Goal: Find specific page/section: Find specific page/section

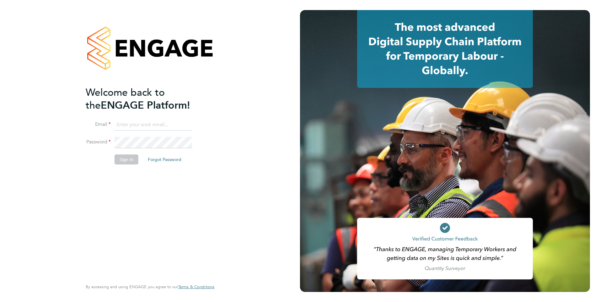
click at [132, 114] on ng-template "Welcome back to the ENGAGE Platform! Email Password Sign In Forgot Password" at bounding box center [147, 128] width 122 height 85
click at [135, 123] on input at bounding box center [154, 124] width 78 height 11
type input "harris@henry-blue.co.uk"
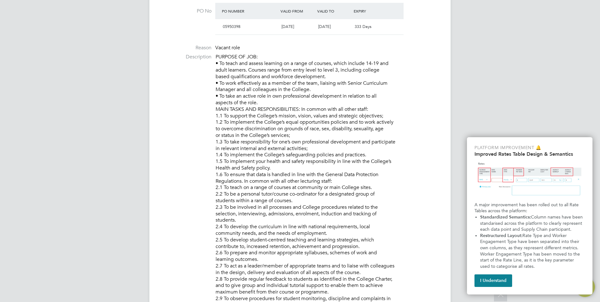
scroll to position [220, 0]
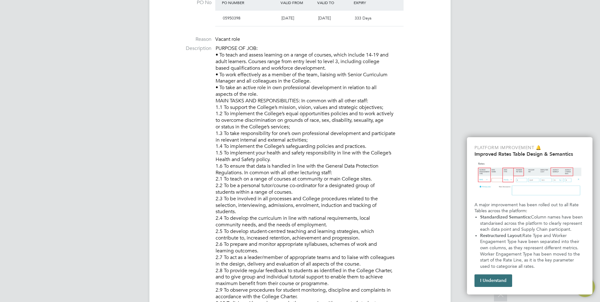
click at [488, 282] on button "I Understand" at bounding box center [494, 280] width 38 height 13
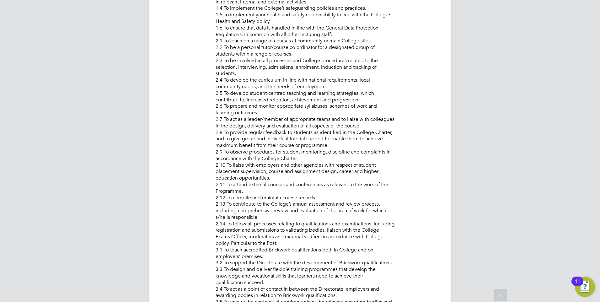
drag, startPoint x: 143, startPoint y: 168, endPoint x: 146, endPoint y: 218, distance: 50.3
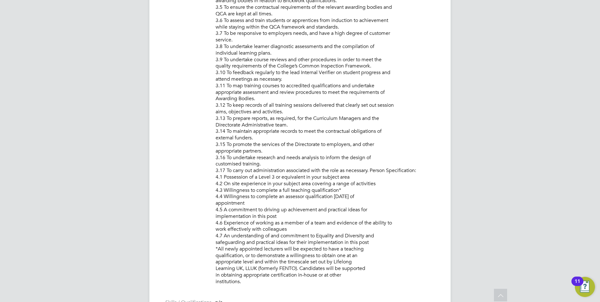
drag, startPoint x: 118, startPoint y: 170, endPoint x: 131, endPoint y: 229, distance: 60.7
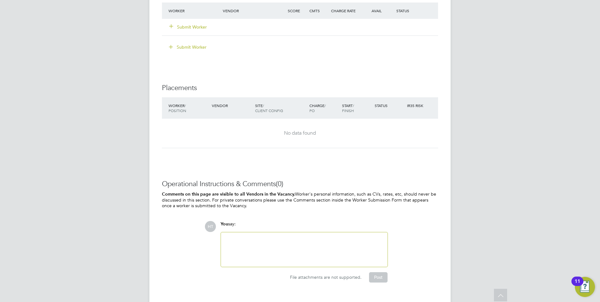
drag, startPoint x: 120, startPoint y: 158, endPoint x: 123, endPoint y: 175, distance: 18.1
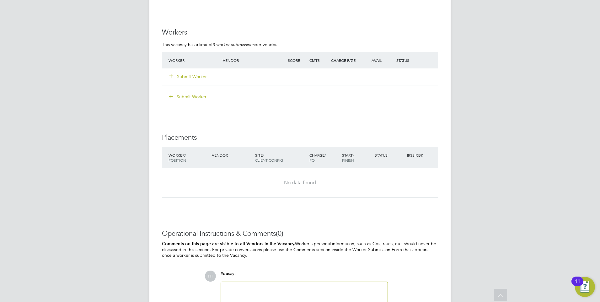
drag, startPoint x: 125, startPoint y: 169, endPoint x: 123, endPoint y: 147, distance: 22.7
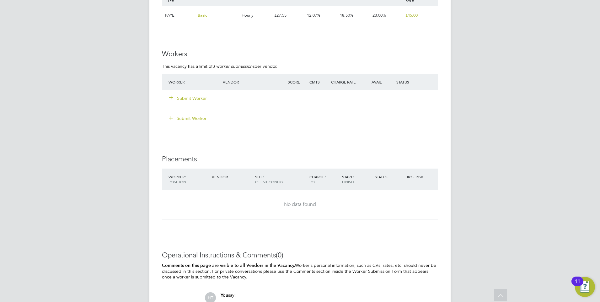
drag, startPoint x: 132, startPoint y: 177, endPoint x: 132, endPoint y: 158, distance: 18.5
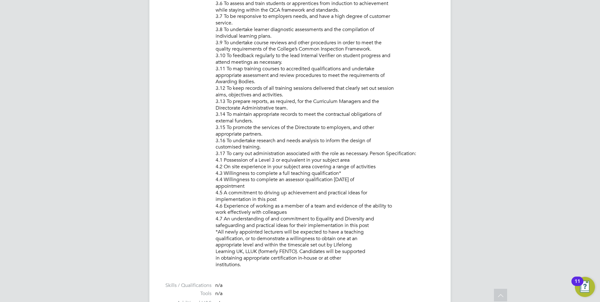
drag, startPoint x: 132, startPoint y: 181, endPoint x: 139, endPoint y: 114, distance: 67.8
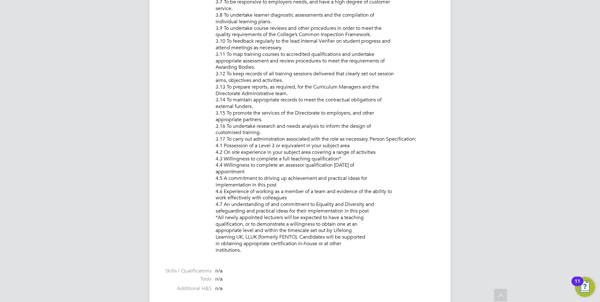
scroll to position [898, 0]
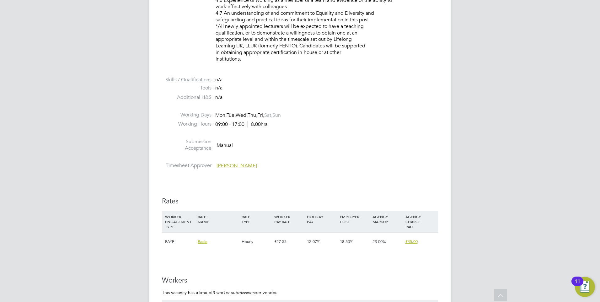
drag, startPoint x: 137, startPoint y: 196, endPoint x: 140, endPoint y: 210, distance: 14.8
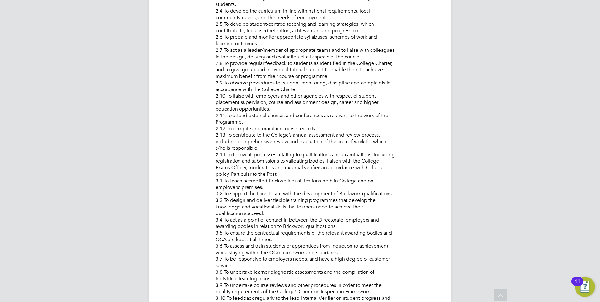
drag, startPoint x: 150, startPoint y: 199, endPoint x: 147, endPoint y: 160, distance: 38.7
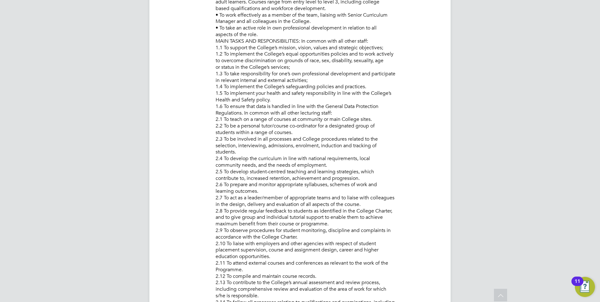
drag, startPoint x: 144, startPoint y: 189, endPoint x: 151, endPoint y: 117, distance: 71.7
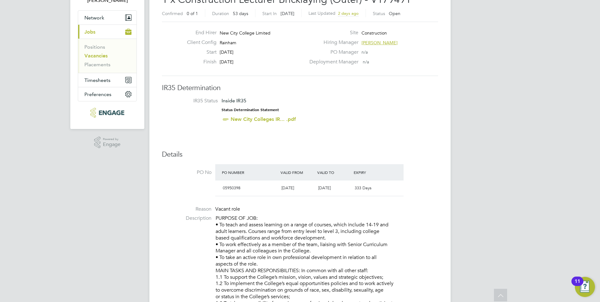
scroll to position [0, 0]
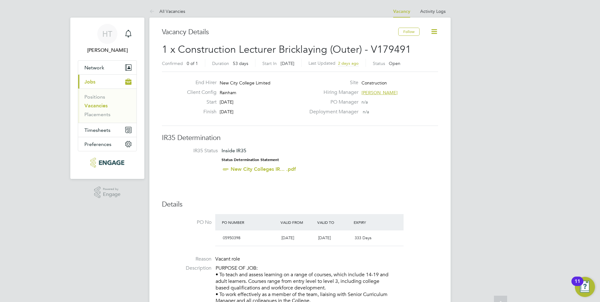
drag, startPoint x: 384, startPoint y: 96, endPoint x: 569, endPoint y: 35, distance: 195.1
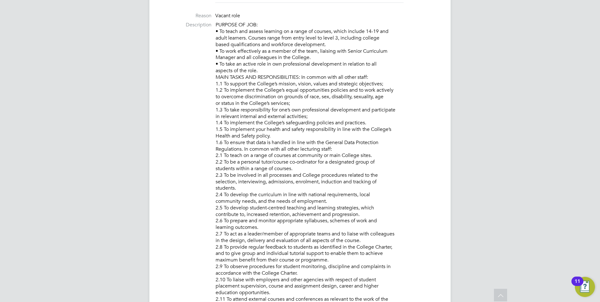
drag, startPoint x: 450, startPoint y: 196, endPoint x: 449, endPoint y: 234, distance: 37.7
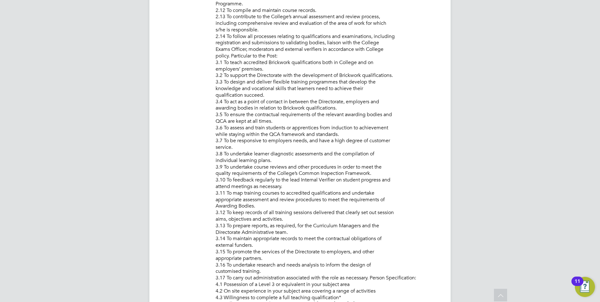
drag, startPoint x: 464, startPoint y: 225, endPoint x: 478, endPoint y: 284, distance: 60.6
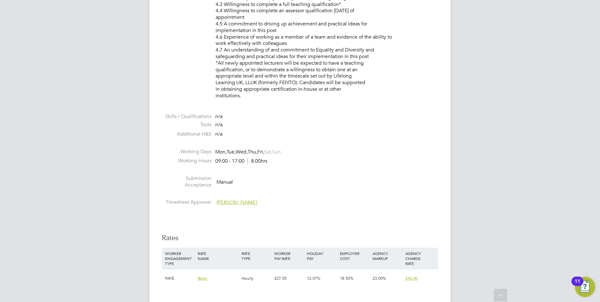
drag, startPoint x: 456, startPoint y: 220, endPoint x: 455, endPoint y: 207, distance: 13.9
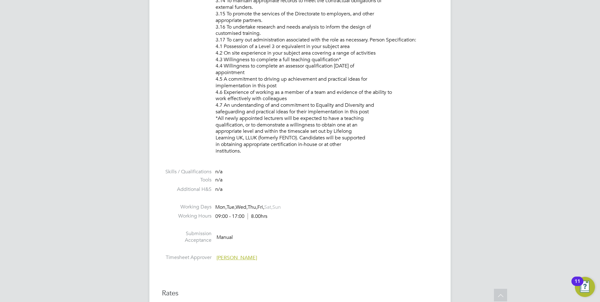
drag, startPoint x: 512, startPoint y: 220, endPoint x: 508, endPoint y: 209, distance: 11.3
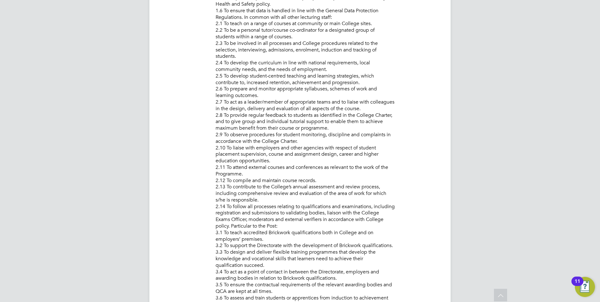
drag, startPoint x: 508, startPoint y: 218, endPoint x: 508, endPoint y: 166, distance: 52.4
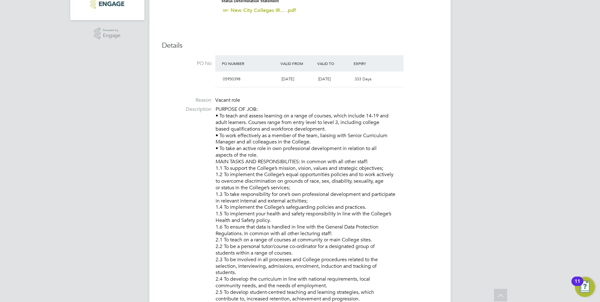
drag, startPoint x: 502, startPoint y: 153, endPoint x: 498, endPoint y: 141, distance: 13.1
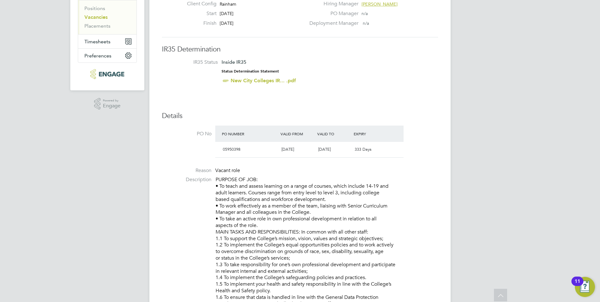
drag, startPoint x: 493, startPoint y: 181, endPoint x: 494, endPoint y: 167, distance: 14.2
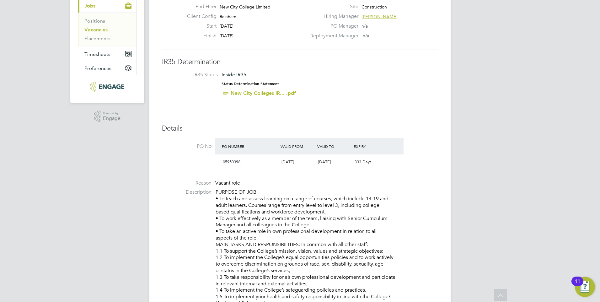
scroll to position [75, 0]
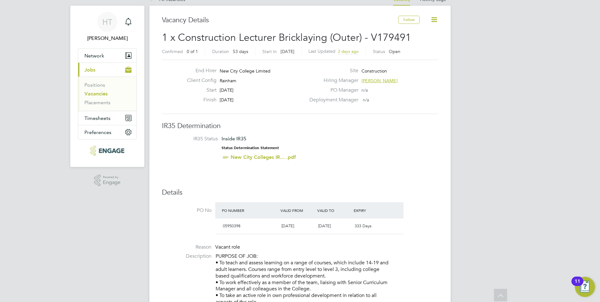
drag, startPoint x: 367, startPoint y: 29, endPoint x: 371, endPoint y: 30, distance: 4.4
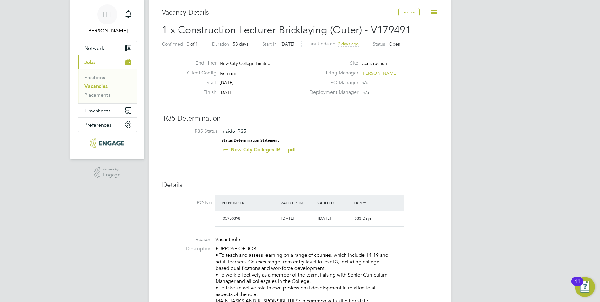
scroll to position [0, 0]
